Goal: Navigation & Orientation: Understand site structure

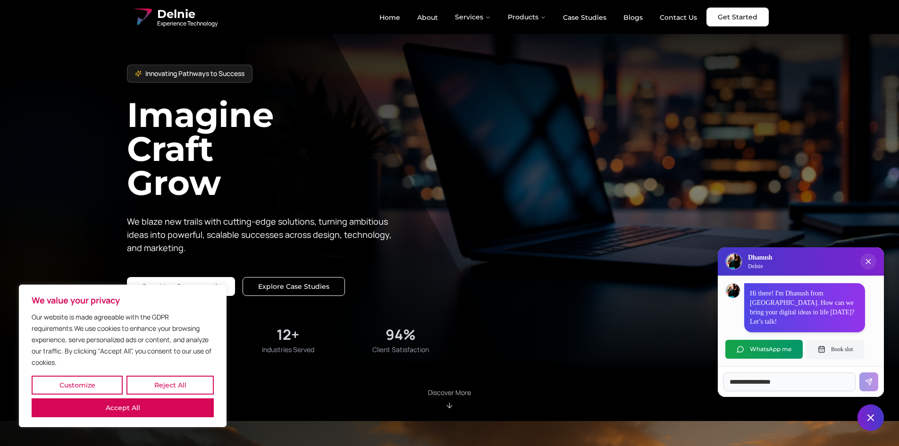
scroll to position [94, 0]
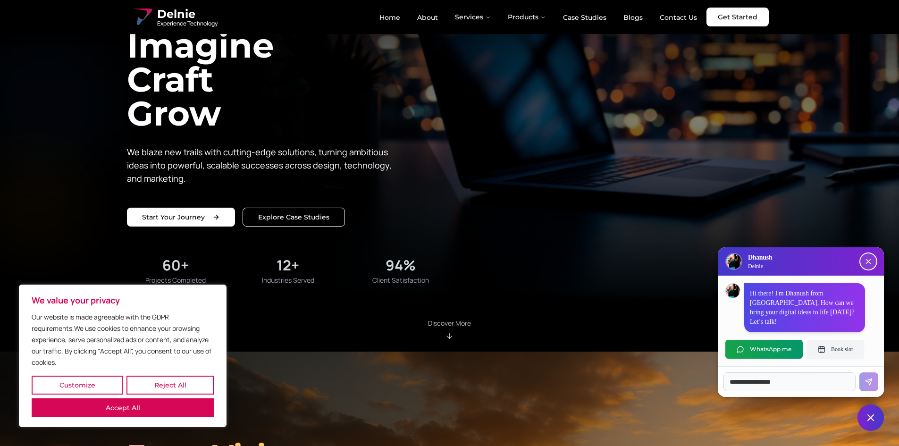
drag, startPoint x: 869, startPoint y: 269, endPoint x: 871, endPoint y: 261, distance: 8.2
click at [869, 264] on icon "Close chat popup" at bounding box center [868, 261] width 4 height 4
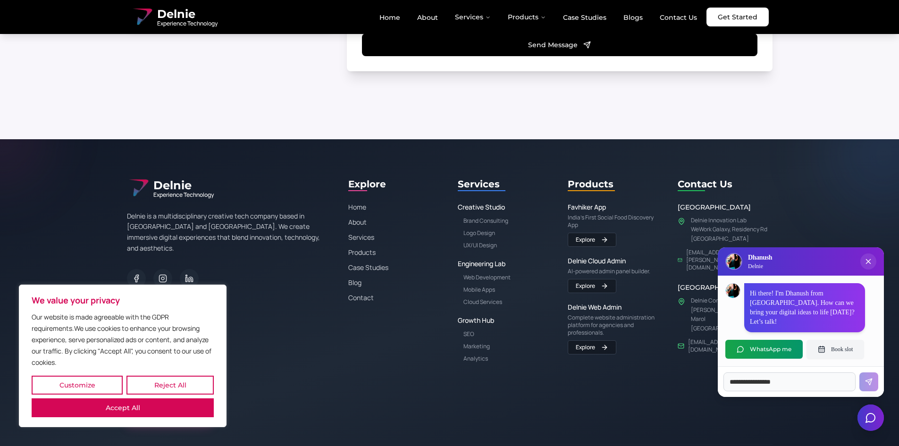
scroll to position [6601, 0]
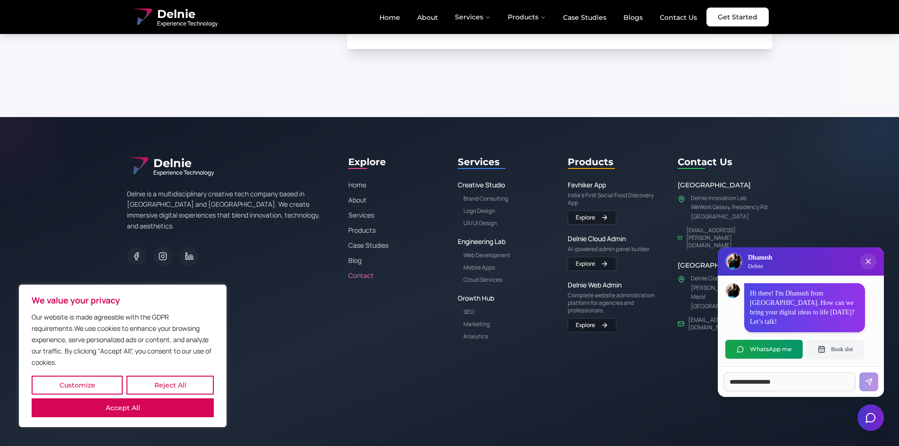
click at [355, 271] on link "Contact" at bounding box center [395, 275] width 95 height 9
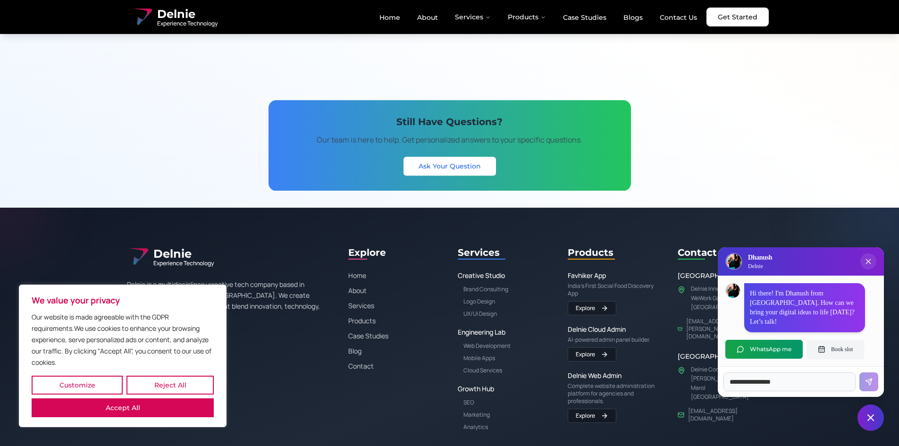
scroll to position [1745, 0]
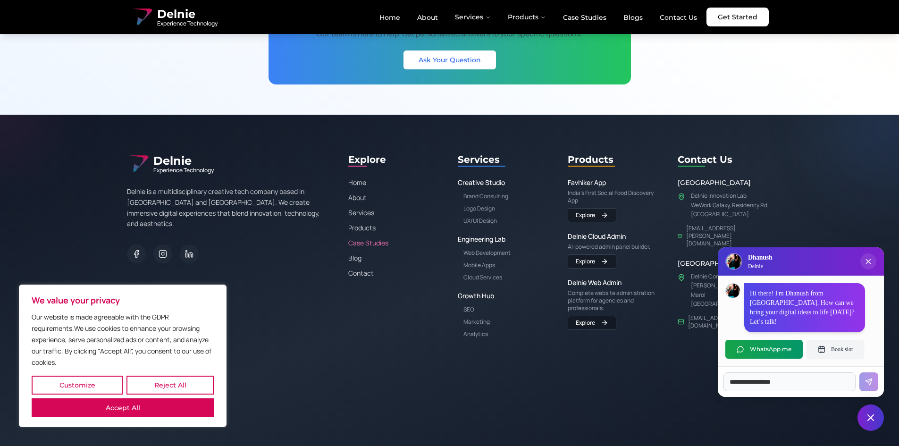
click at [357, 246] on link "Case Studies" at bounding box center [395, 242] width 95 height 9
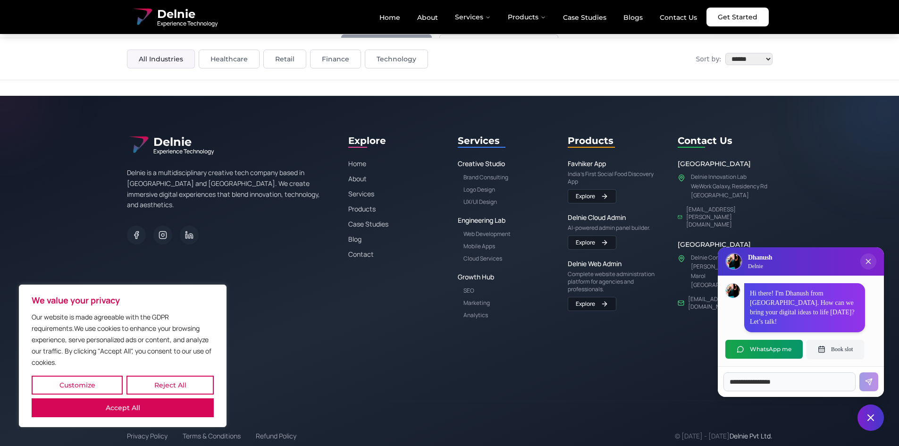
scroll to position [626, 0]
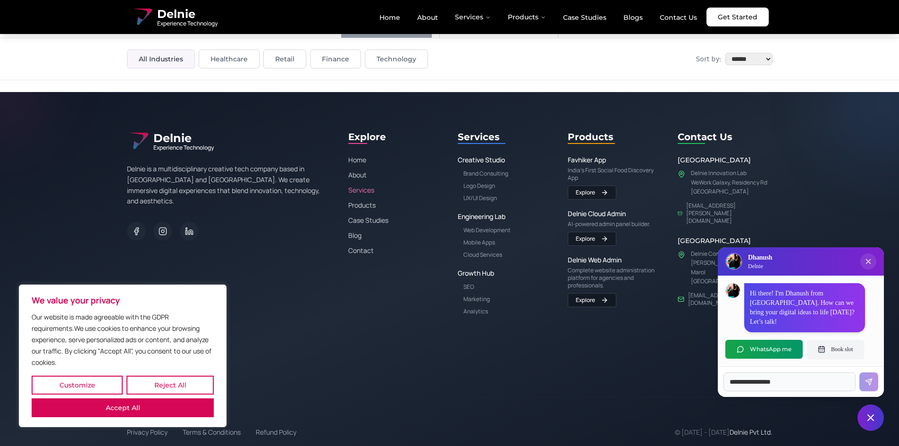
click at [366, 190] on link "Services" at bounding box center [395, 189] width 95 height 9
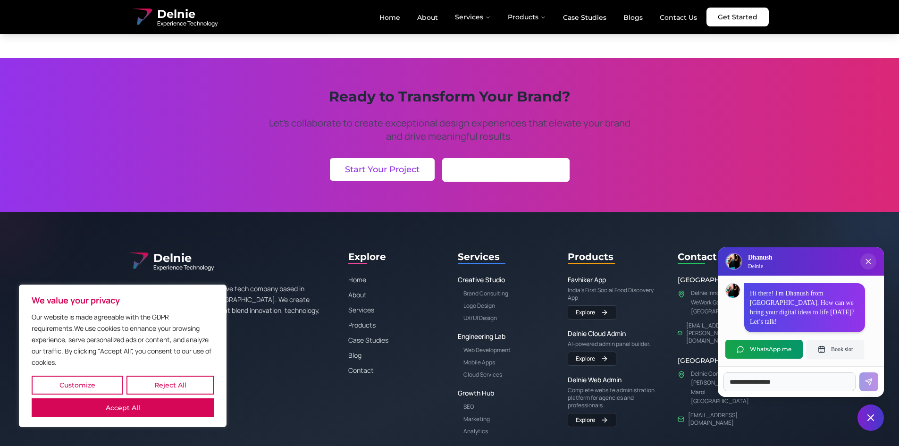
scroll to position [1050, 0]
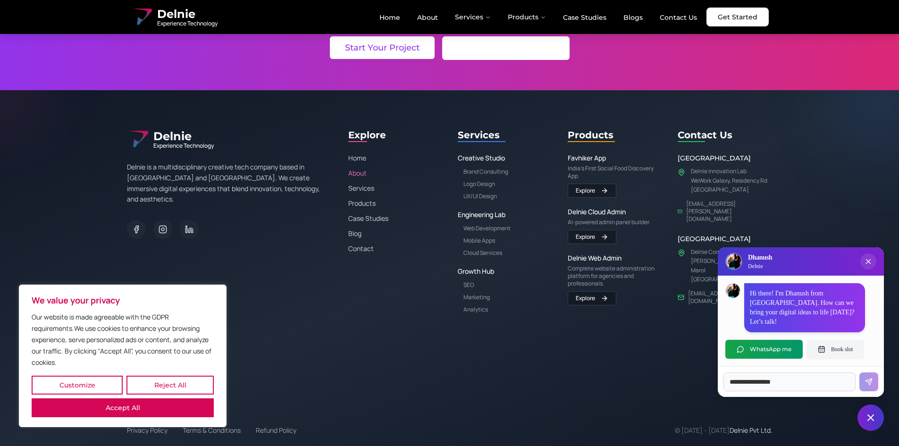
click at [360, 175] on link "About" at bounding box center [395, 172] width 95 height 9
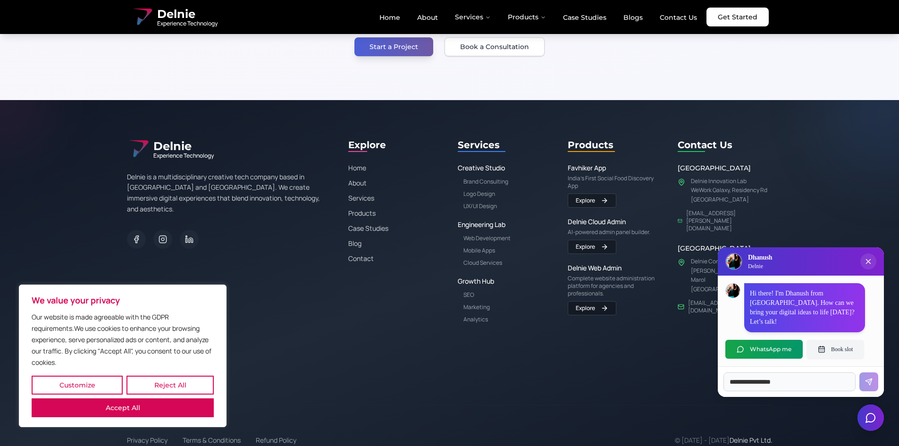
scroll to position [1906, 0]
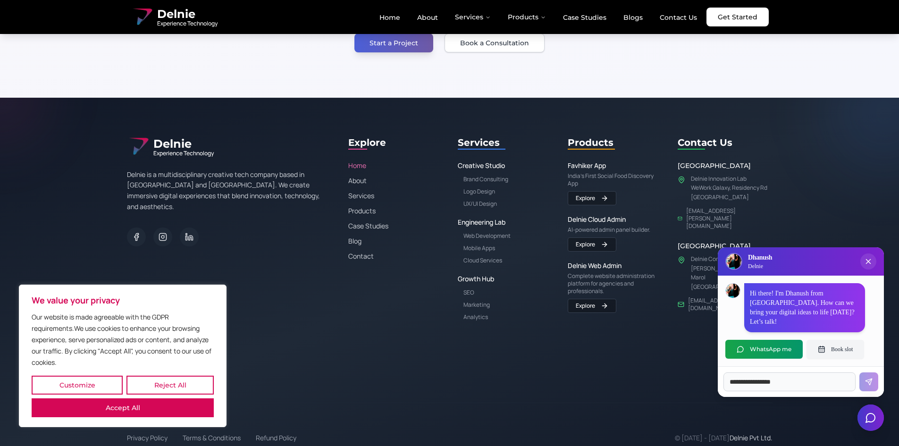
click at [361, 164] on link "Home" at bounding box center [395, 165] width 95 height 9
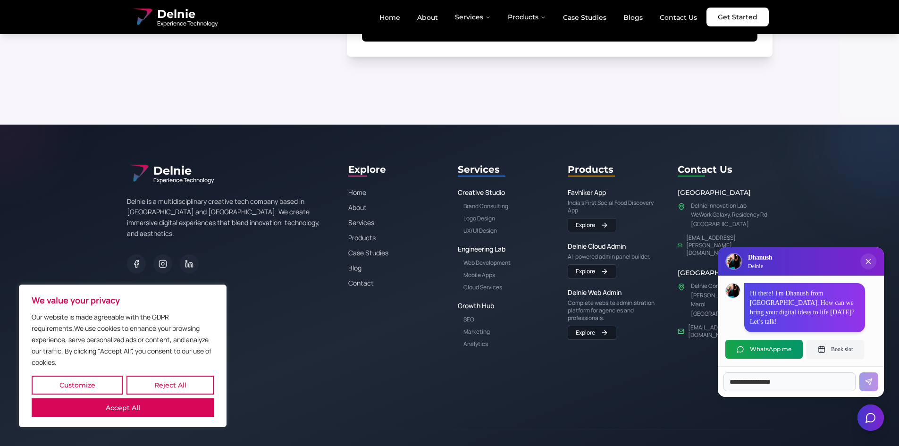
scroll to position [6601, 0]
